Goal: Information Seeking & Learning: Learn about a topic

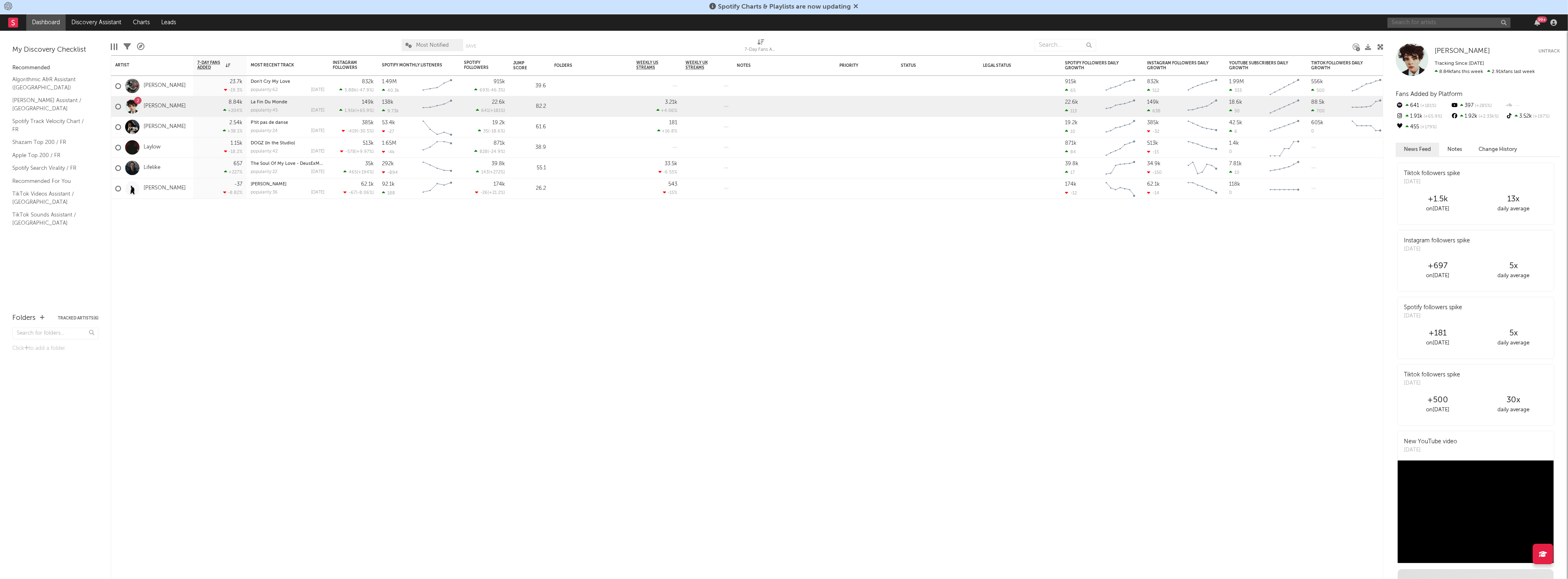
click at [1412, 22] on input "text" at bounding box center [1449, 23] width 123 height 10
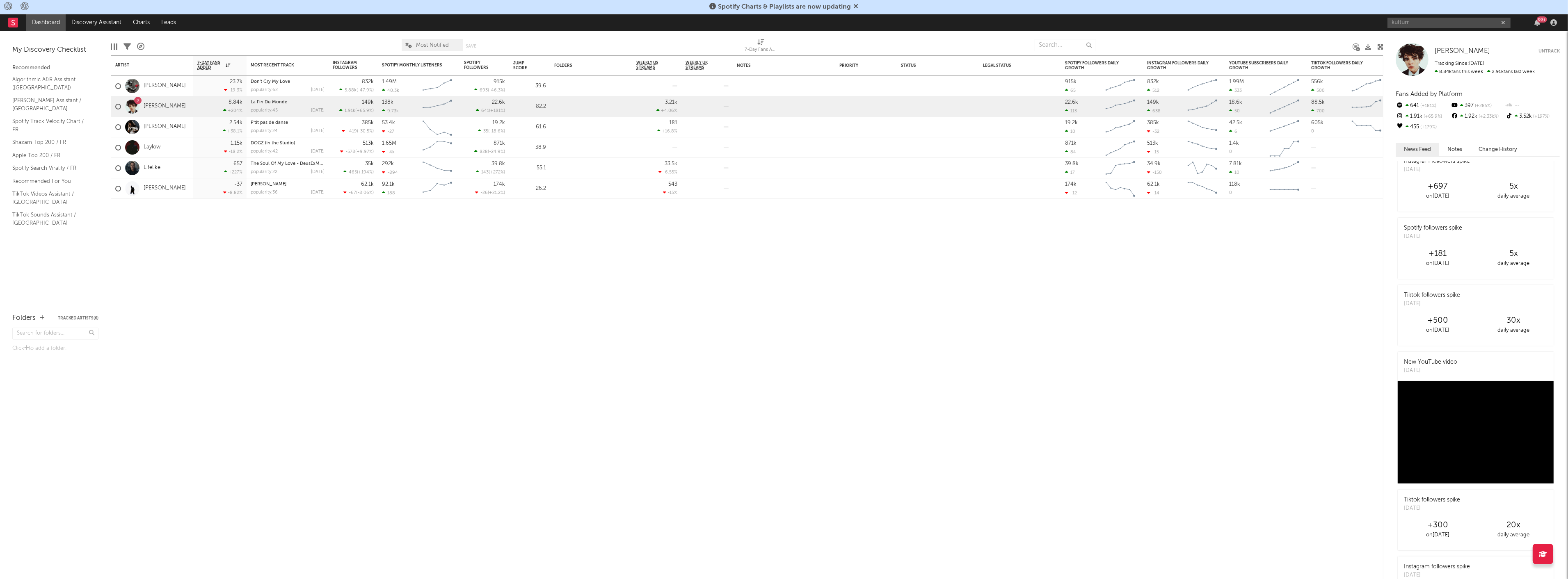
click at [1436, 28] on div "kulturr 99 +" at bounding box center [1473, 23] width 172 height 16
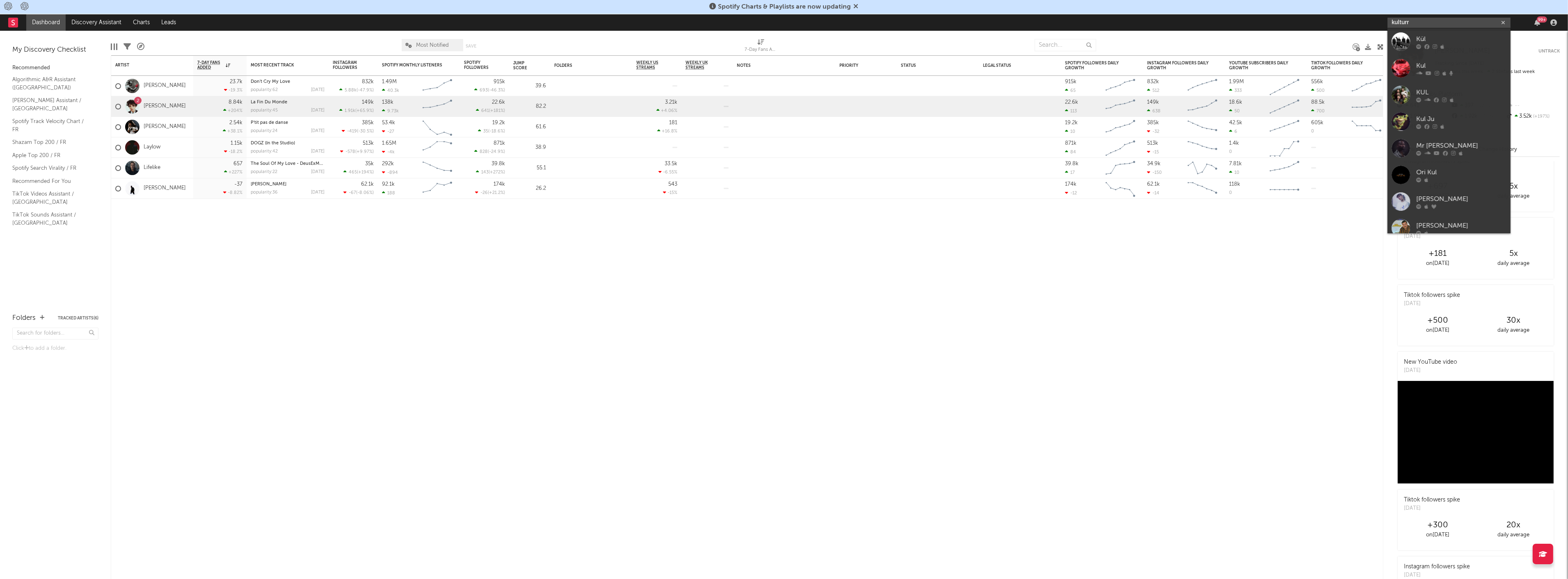
click at [1454, 22] on input "kulturr" at bounding box center [1449, 23] width 123 height 10
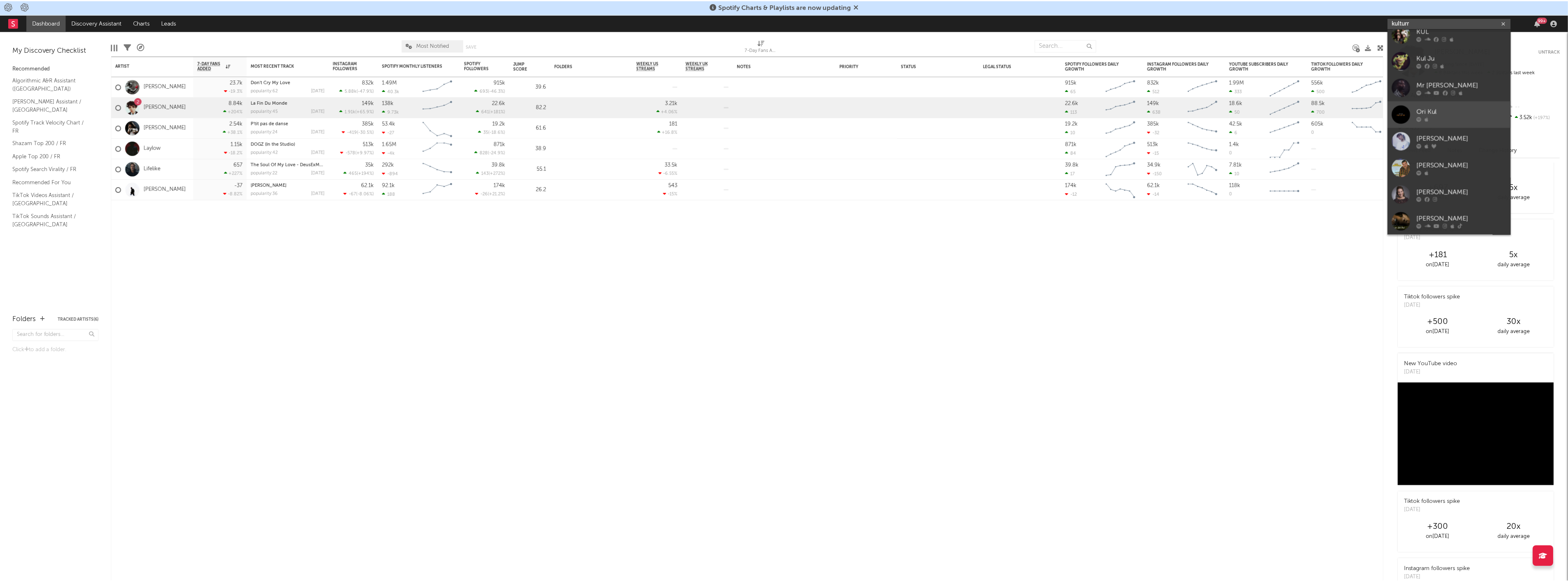
scroll to position [0, 0]
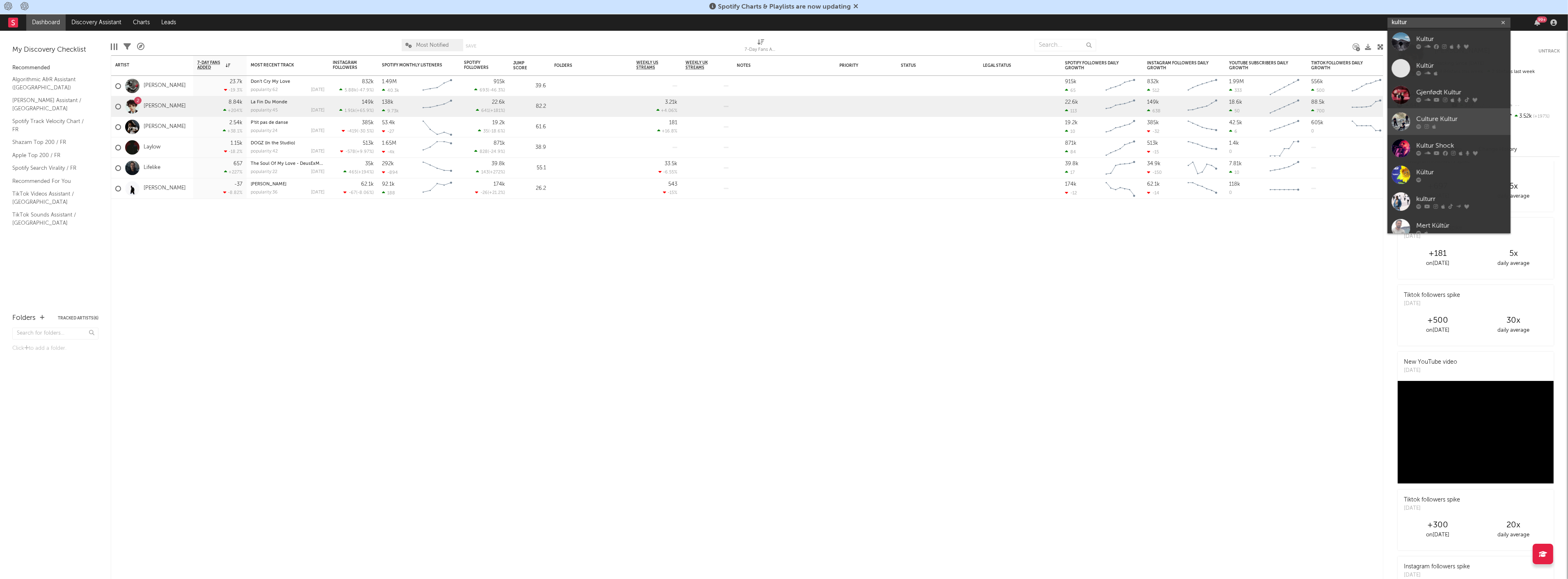
type input "kulturr"
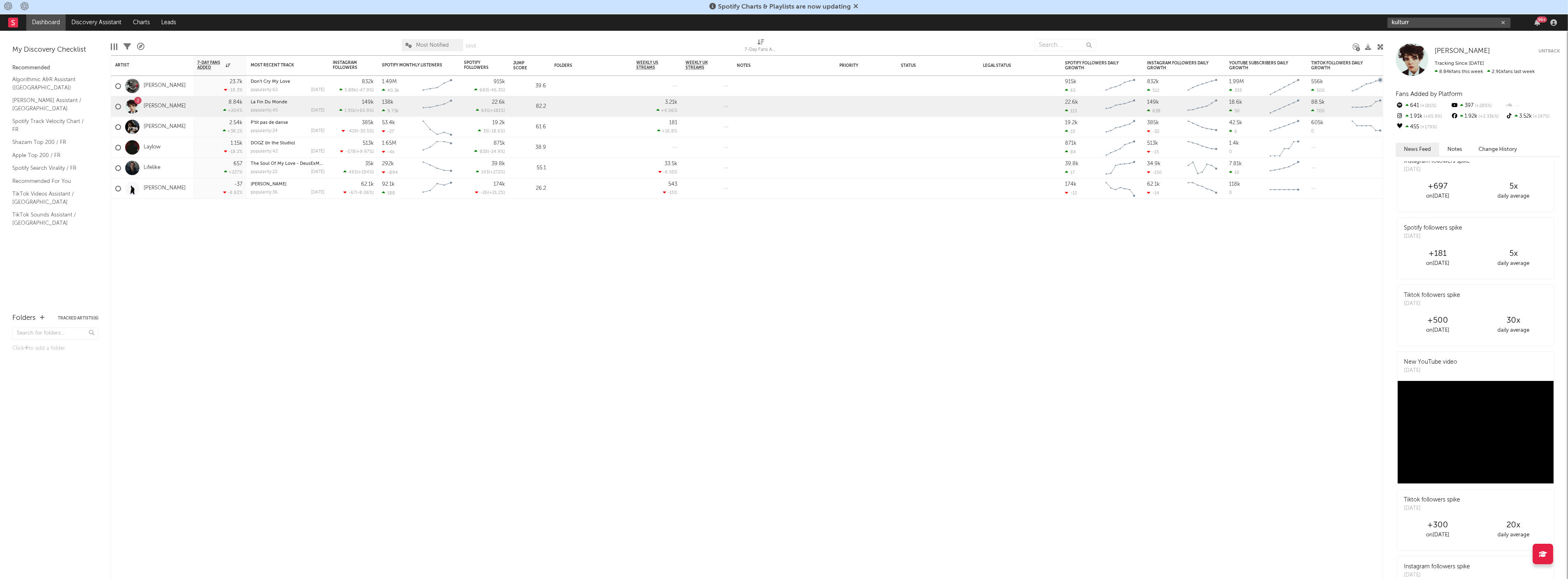
click at [1416, 26] on input "kulturr" at bounding box center [1449, 23] width 123 height 10
click at [1429, 35] on div "[PERSON_NAME] [PERSON_NAME] Untrack Tracking Since: [DATE] 8.84k fans this week…" at bounding box center [1475, 305] width 184 height 548
click at [1417, 24] on input "kulturr" at bounding box center [1449, 23] width 123 height 10
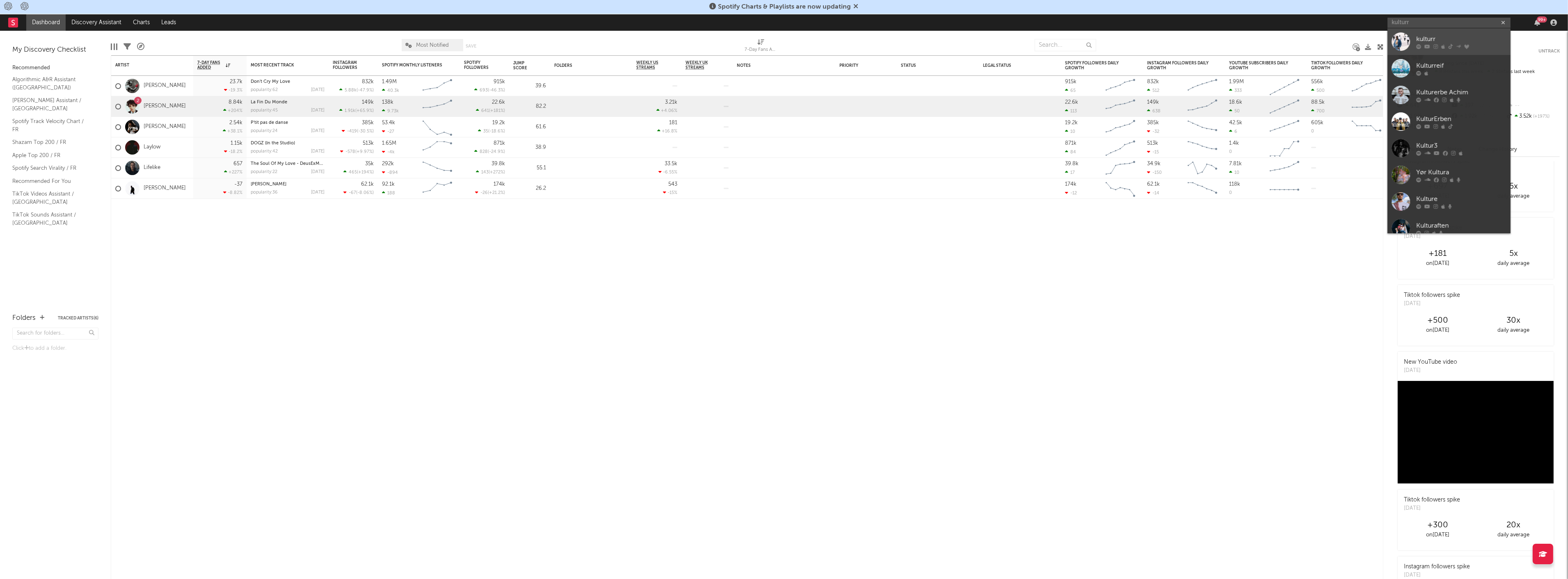
click at [1429, 38] on div "kulturr" at bounding box center [1461, 40] width 90 height 10
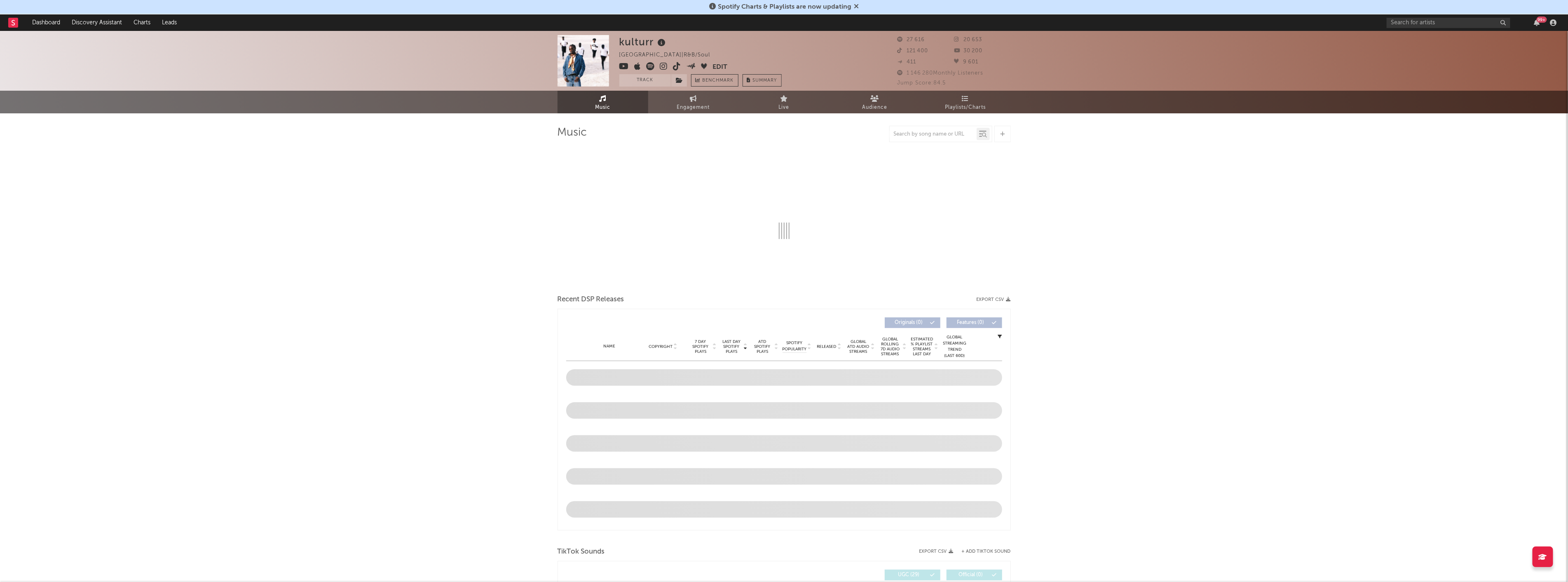
select select "6m"
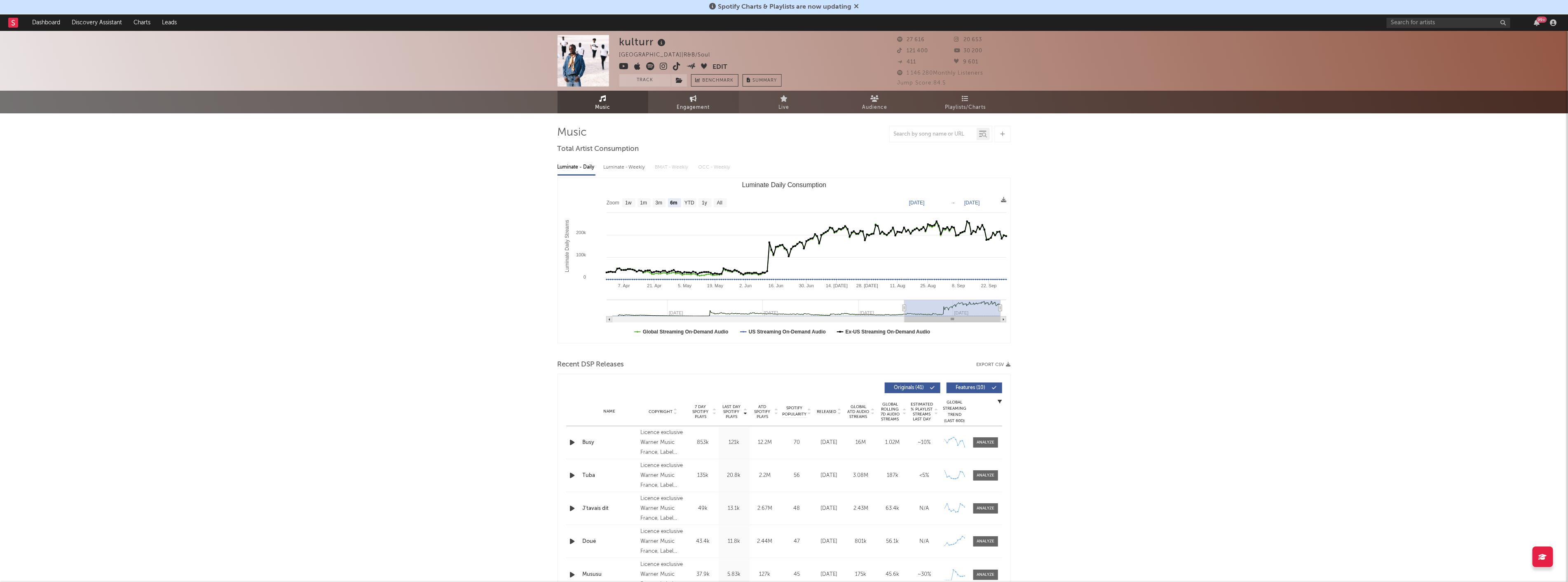
click at [691, 100] on icon at bounding box center [693, 98] width 7 height 7
select select "1w"
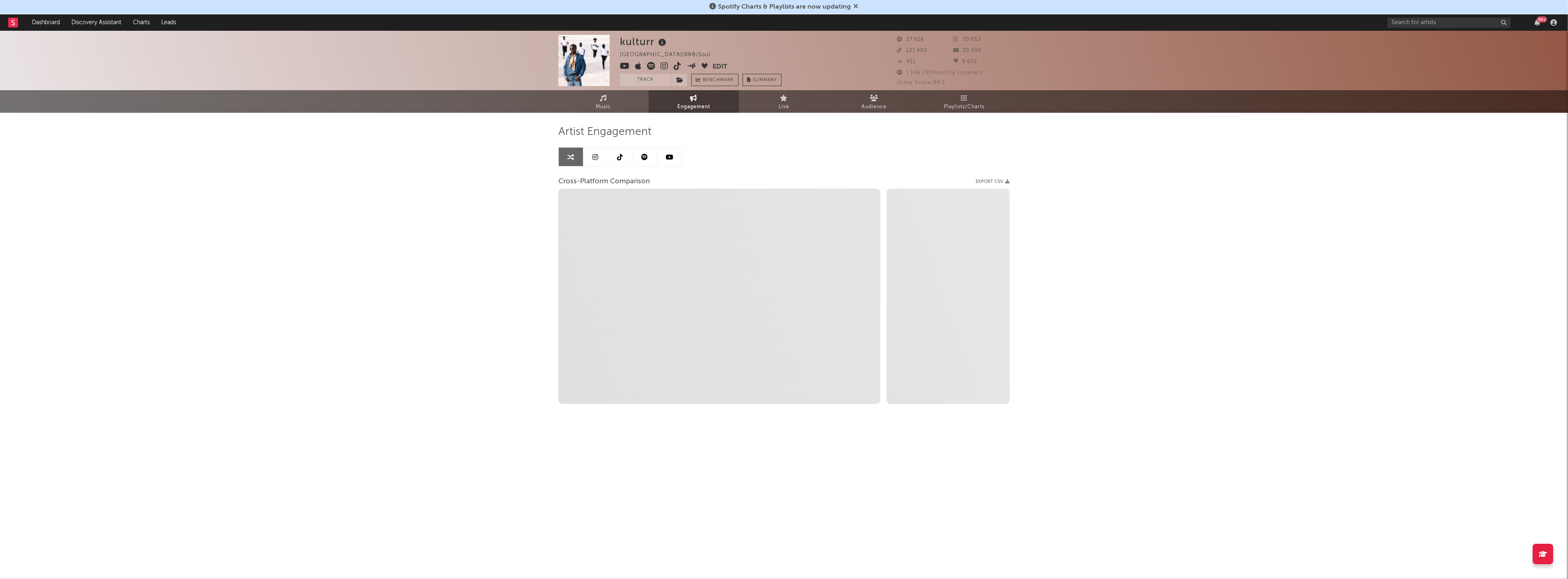
click at [589, 151] on link at bounding box center [595, 157] width 24 height 18
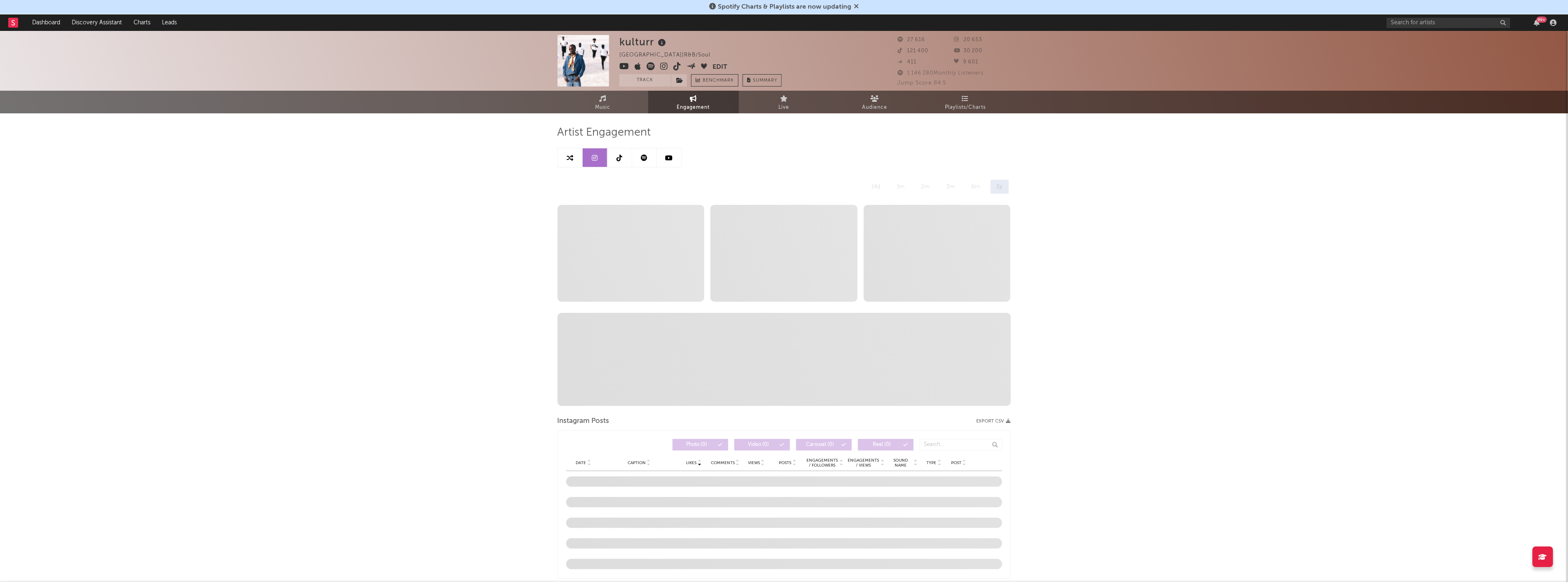
select select "6m"
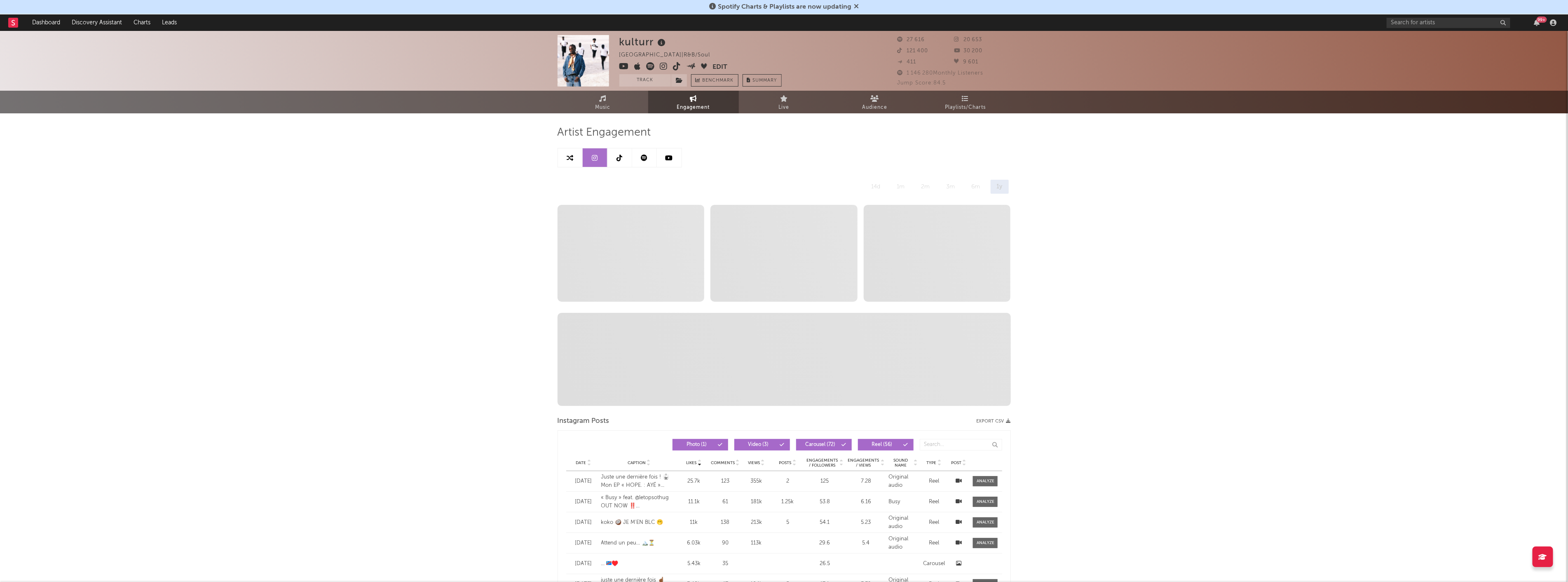
click at [640, 260] on span "-- stat0 No video posts were posted in the last year" at bounding box center [631, 253] width 147 height 97
click at [611, 158] on link at bounding box center [619, 158] width 24 height 18
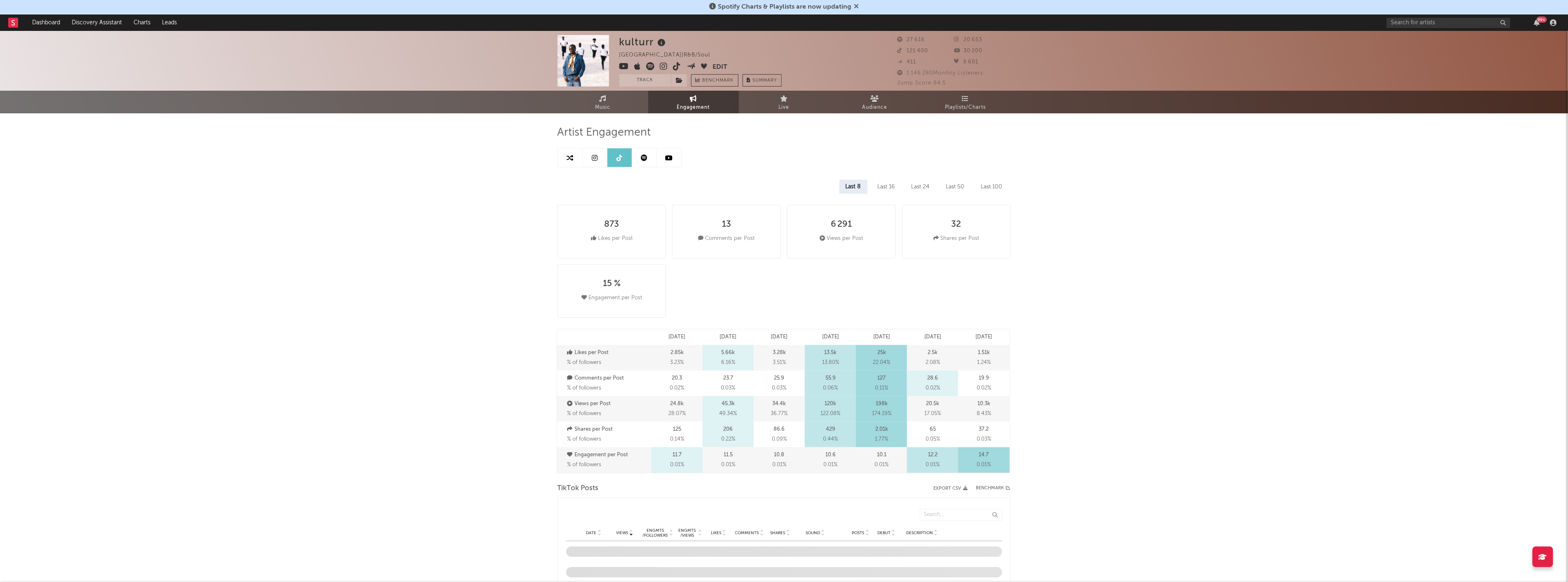
select select "6m"
click at [883, 90] on div "kulturr France | R&B/Soul Edit Track Benchmark Summary 27 616 20 653 121 400 30…" at bounding box center [784, 61] width 1568 height 60
click at [878, 97] on icon at bounding box center [874, 98] width 9 height 7
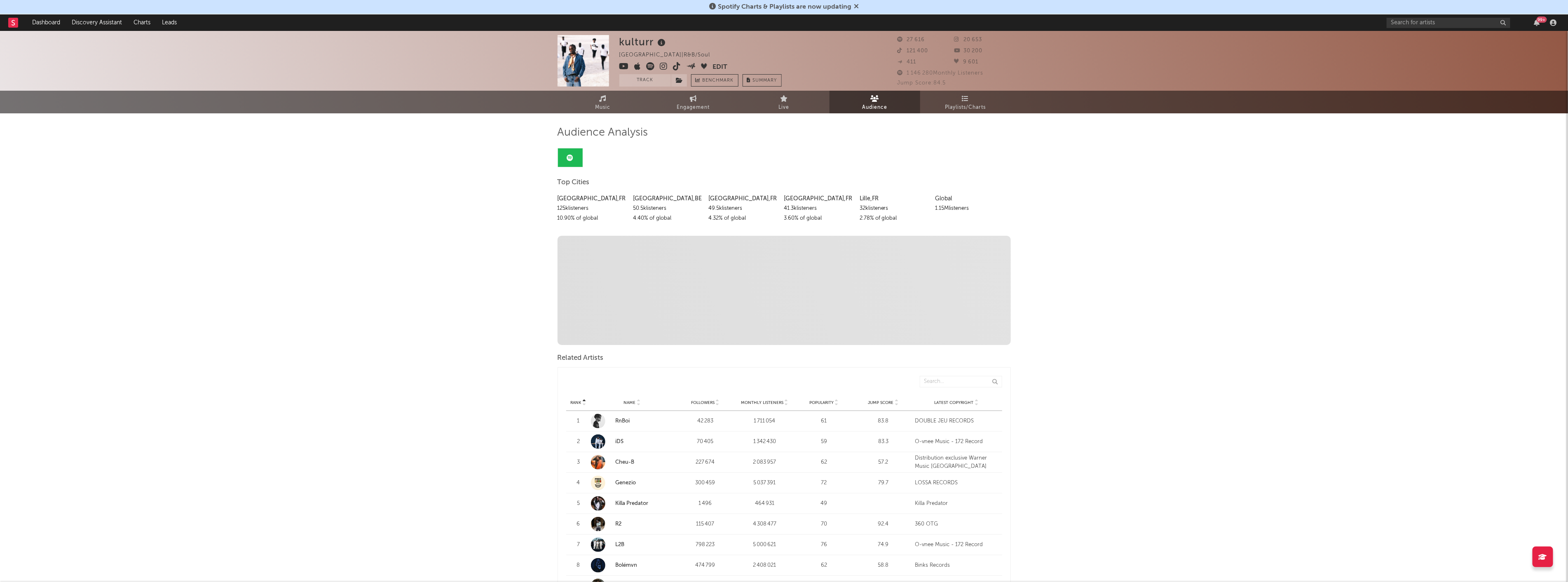
drag, startPoint x: 742, startPoint y: 101, endPoint x: 1223, endPoint y: 190, distance: 489.2
